Goal: Task Accomplishment & Management: Use online tool/utility

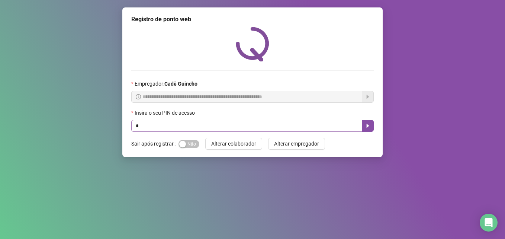
click at [249, 121] on input "*" at bounding box center [246, 126] width 231 height 12
type input "*****"
click at [364, 123] on button "button" at bounding box center [368, 126] width 12 height 12
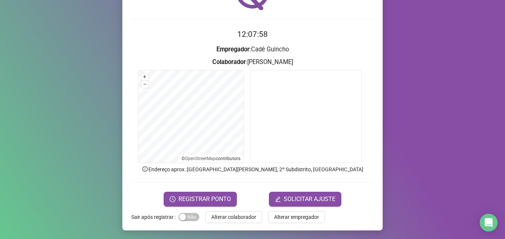
scroll to position [52, 0]
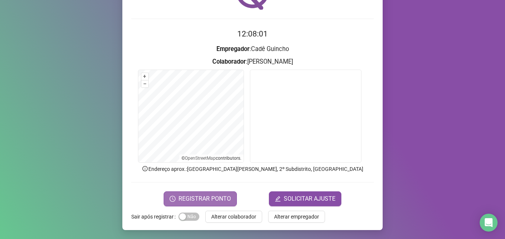
click at [208, 196] on span "REGISTRAR PONTO" at bounding box center [204, 198] width 52 height 9
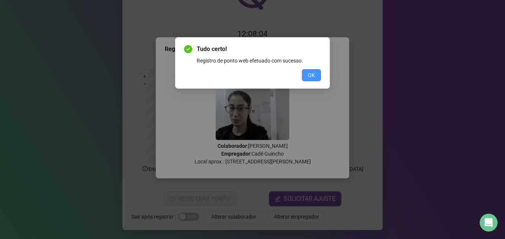
click at [313, 74] on span "OK" at bounding box center [311, 75] width 7 height 8
